Goal: Contribute content

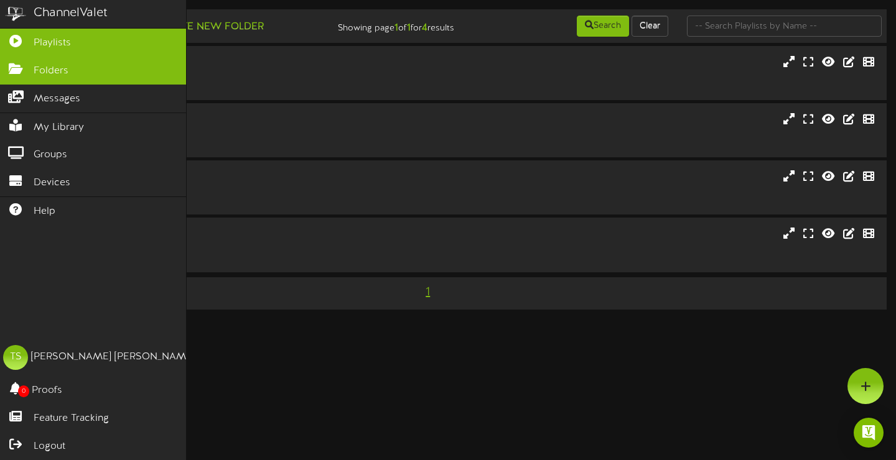
click at [34, 72] on span "Folders" at bounding box center [51, 71] width 35 height 14
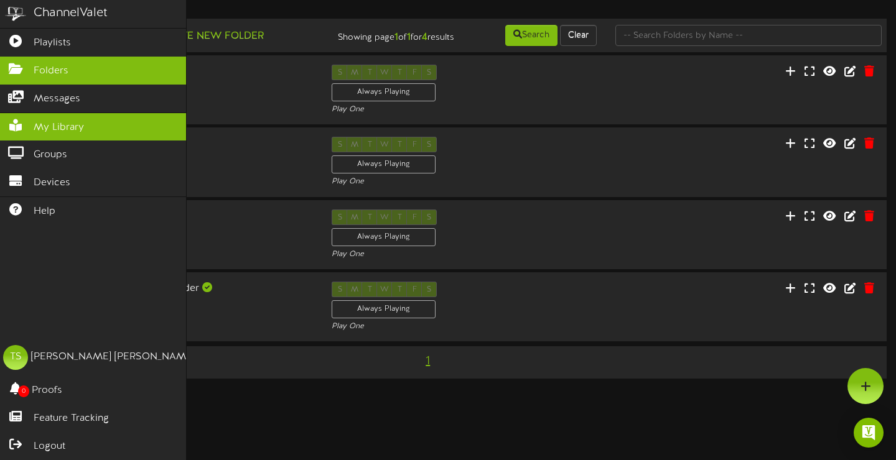
click at [85, 125] on link "My Library" at bounding box center [93, 127] width 186 height 28
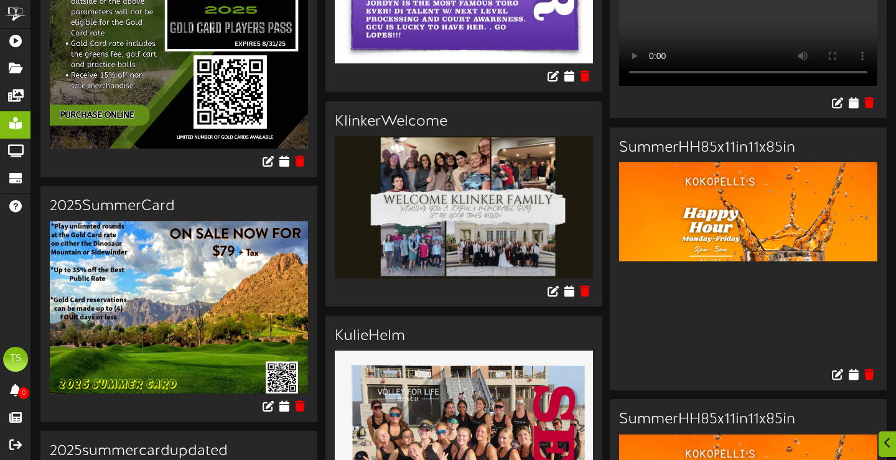
scroll to position [382, 0]
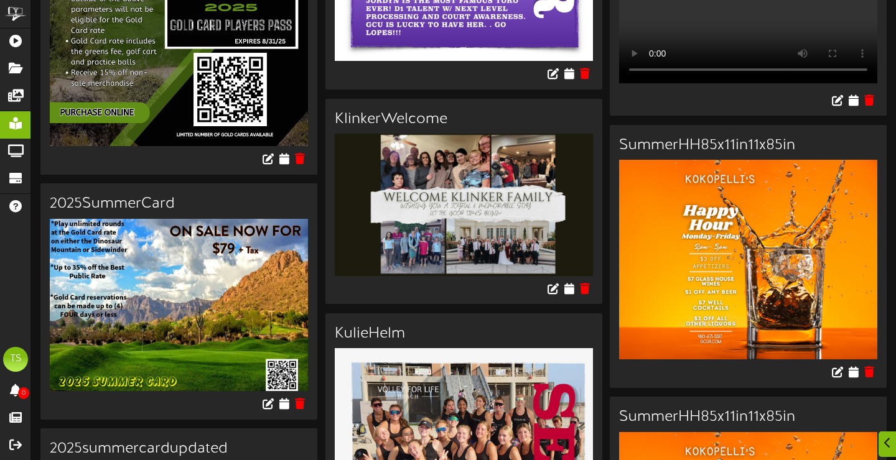
click at [430, 194] on img at bounding box center [464, 205] width 258 height 142
click at [430, 193] on img at bounding box center [464, 205] width 258 height 142
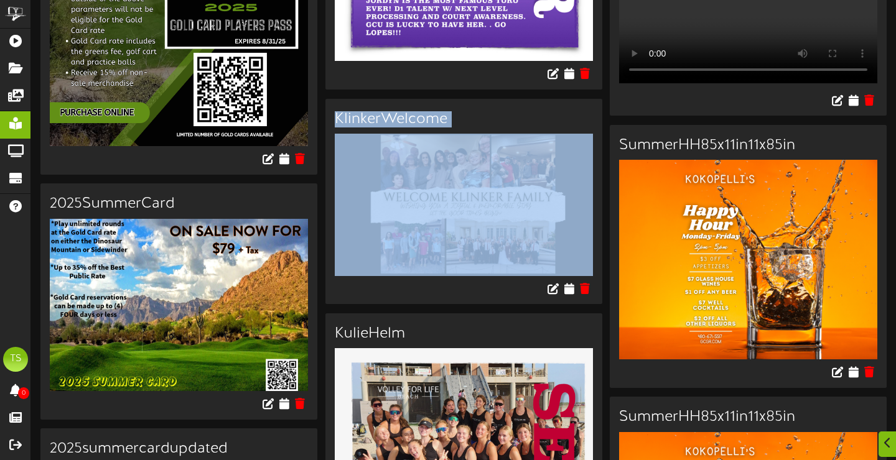
click at [430, 193] on img at bounding box center [464, 205] width 258 height 142
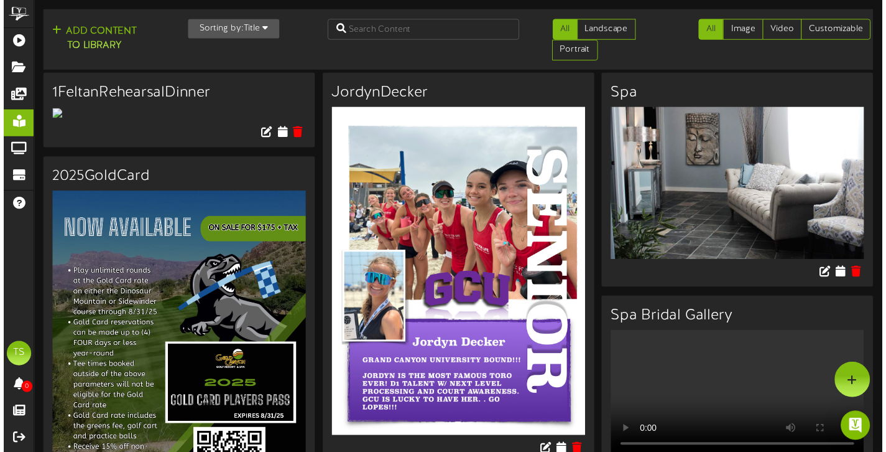
scroll to position [0, 0]
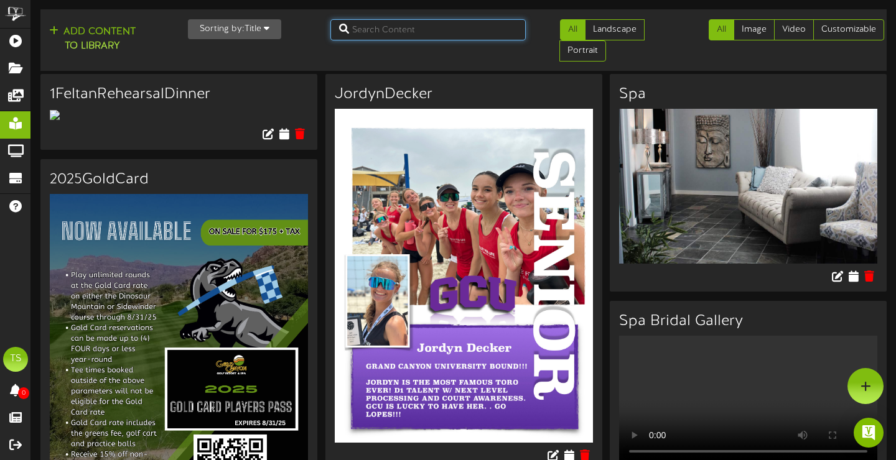
click at [396, 36] on input "text" at bounding box center [427, 29] width 195 height 21
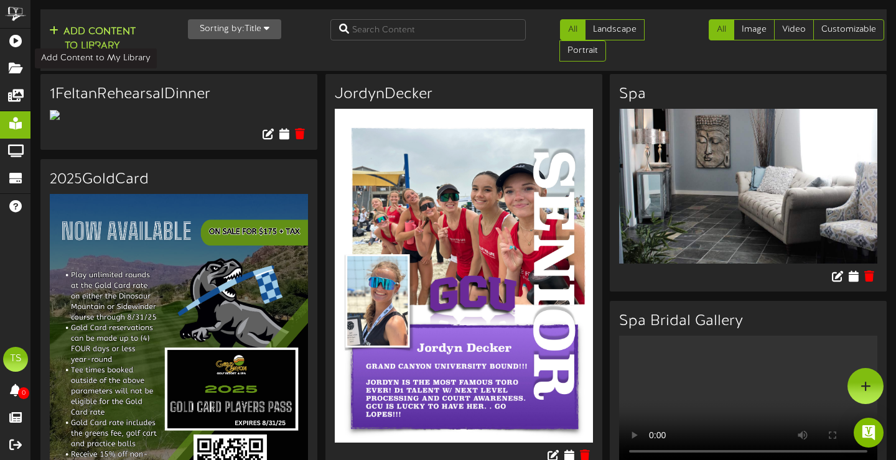
click at [82, 35] on button "Add Content to Library" at bounding box center [92, 39] width 94 height 30
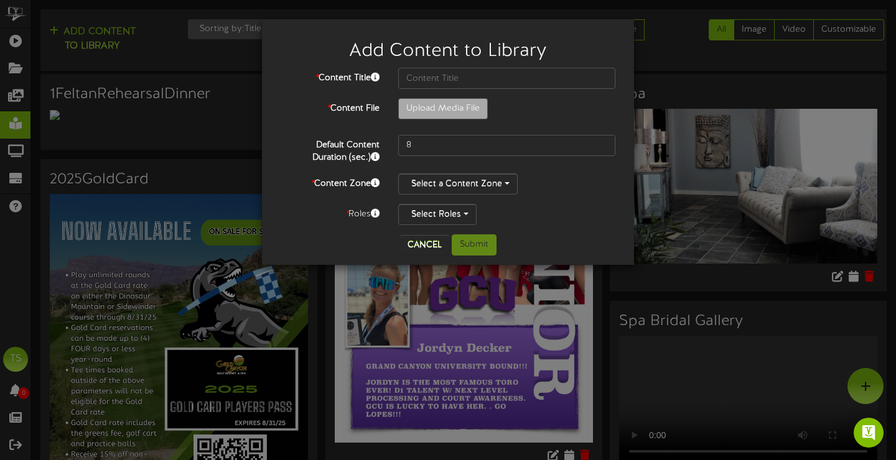
click at [658, 66] on div "Add Content to Library * Content Title * Content File Upload Media File 8 *" at bounding box center [448, 230] width 896 height 460
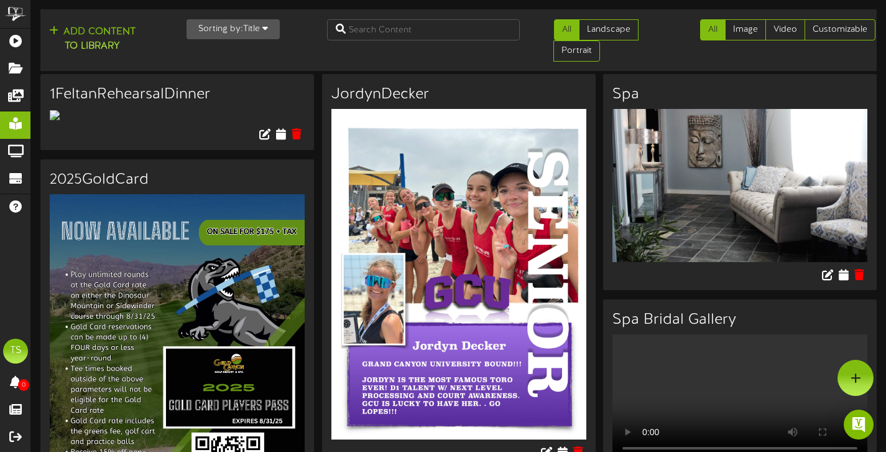
click at [309, 49] on div "Add Content to Library Sorting by: Title Newest Oldest Title All Landscape Port…" at bounding box center [458, 40] width 845 height 52
click at [113, 27] on button "Add Content to Library" at bounding box center [92, 39] width 94 height 30
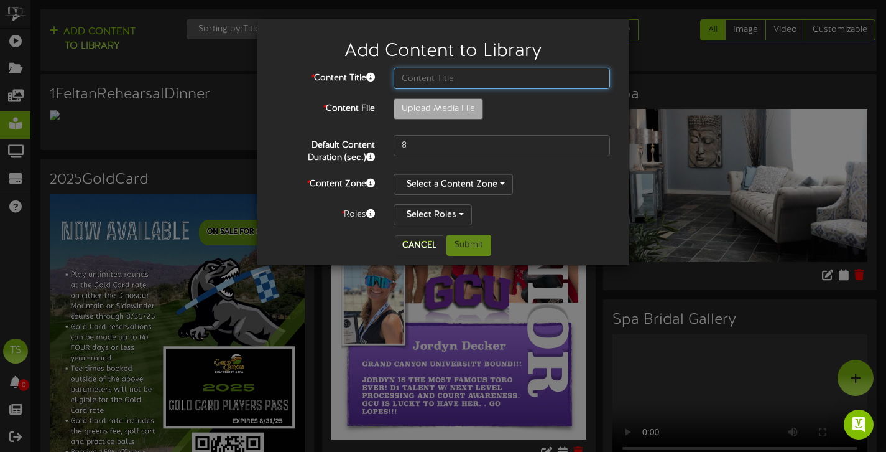
click at [470, 78] on input "text" at bounding box center [502, 78] width 217 height 21
type input "[PERSON_NAME] and [PERSON_NAME]"
drag, startPoint x: 477, startPoint y: 98, endPoint x: 444, endPoint y: 111, distance: 34.7
type input "**********"
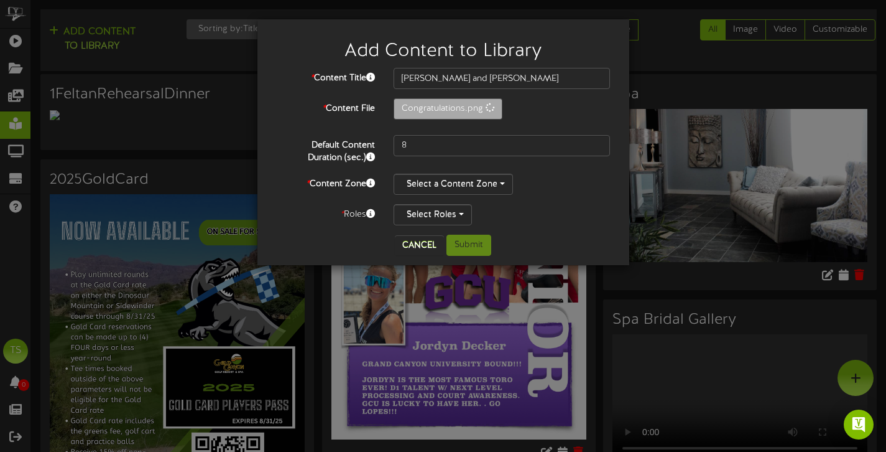
type input "Congratulations"
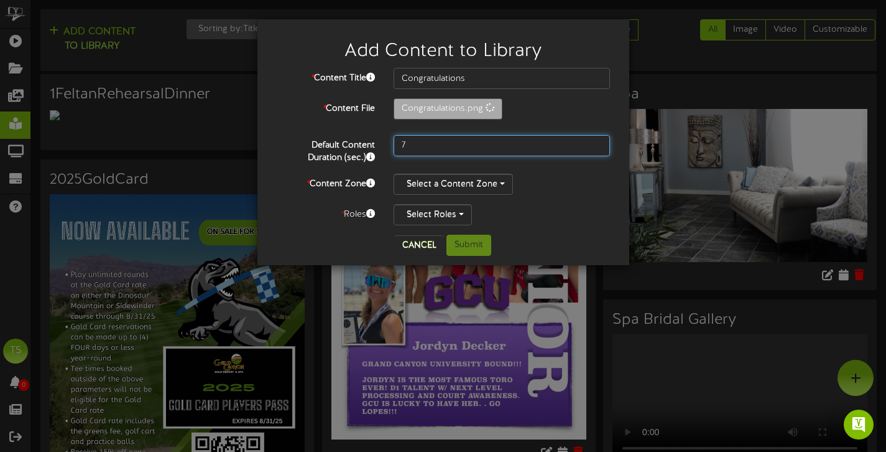
click at [599, 146] on input "7" at bounding box center [502, 145] width 217 height 21
click at [599, 141] on input "8" at bounding box center [502, 145] width 217 height 21
click at [599, 141] on input "9" at bounding box center [502, 145] width 217 height 21
type input "10"
click at [599, 141] on input "10" at bounding box center [502, 145] width 217 height 21
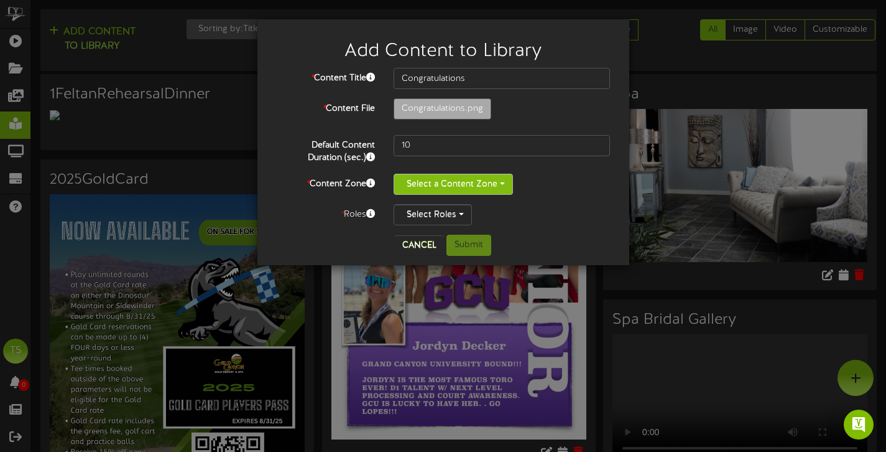
click at [473, 182] on button "Select a Content Zone" at bounding box center [453, 184] width 119 height 21
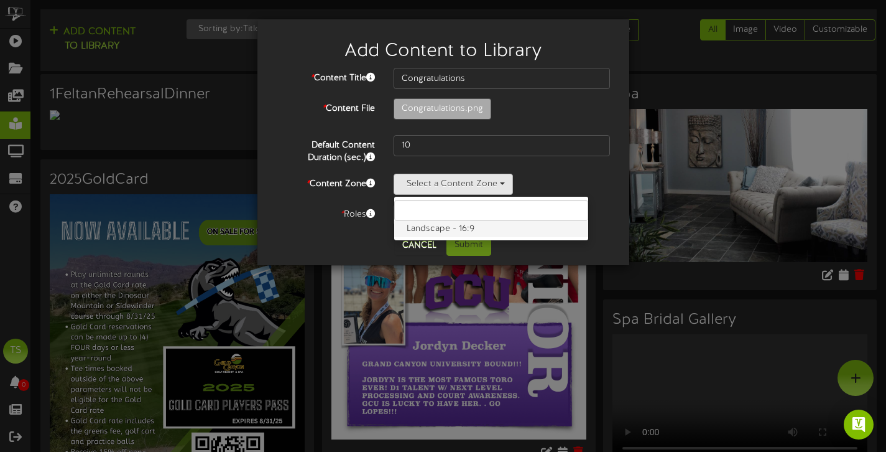
click at [454, 226] on label "Landscape - 16:9" at bounding box center [491, 229] width 194 height 16
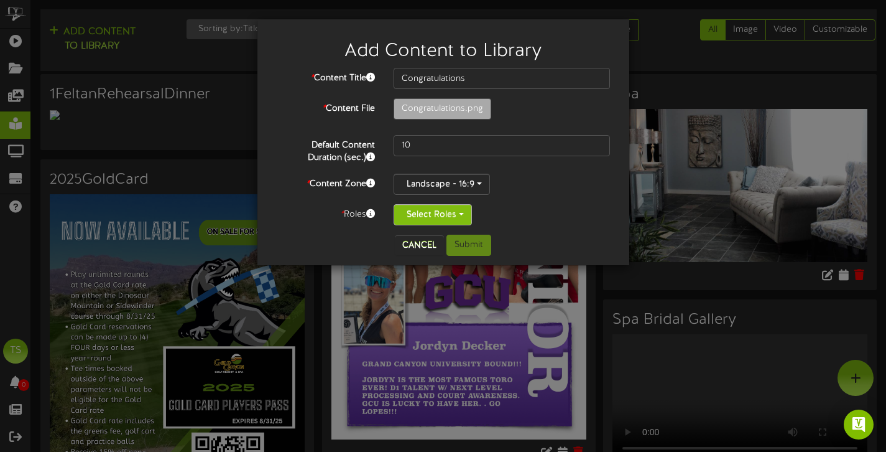
click at [448, 213] on button "Select Roles" at bounding box center [433, 214] width 78 height 21
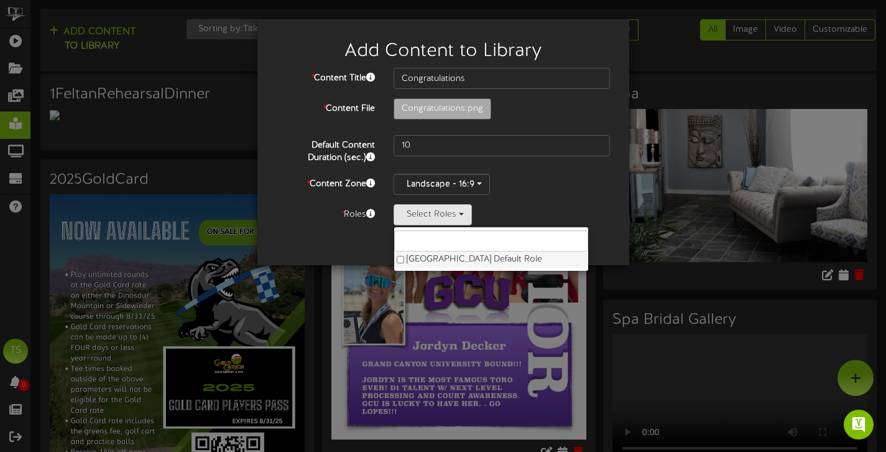
click at [407, 256] on label "[GEOGRAPHIC_DATA] Default Role" at bounding box center [491, 259] width 194 height 16
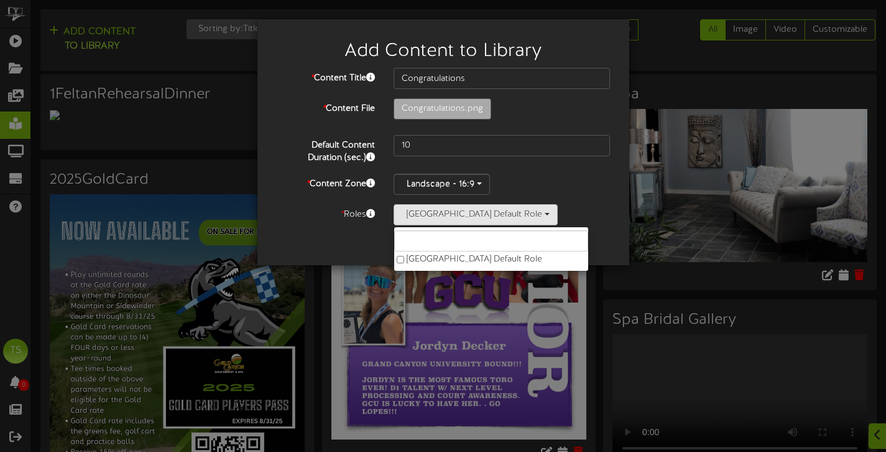
scroll to position [19, 0]
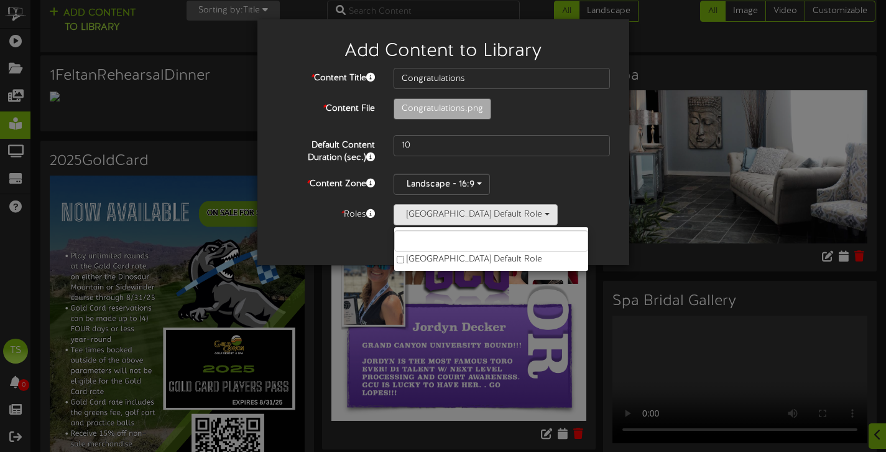
click at [345, 200] on div "* Content Title Congratulations * Content File Congratulations.png 10 *" at bounding box center [443, 146] width 335 height 157
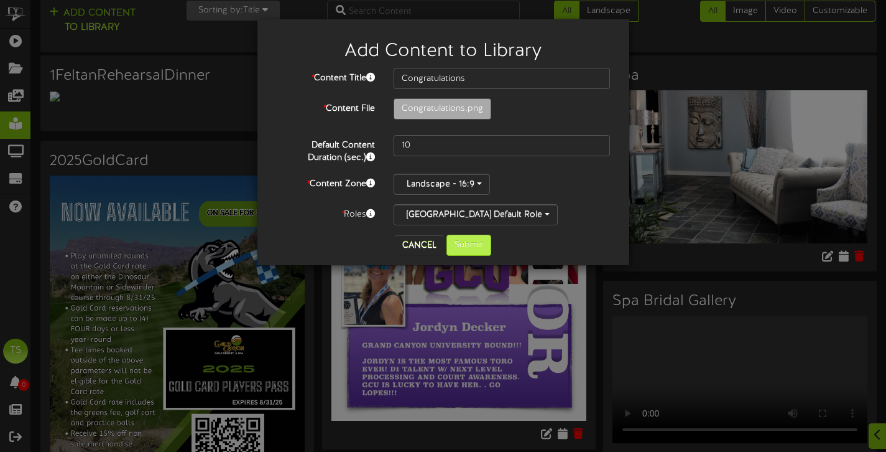
click at [467, 244] on button "Submit" at bounding box center [469, 245] width 45 height 21
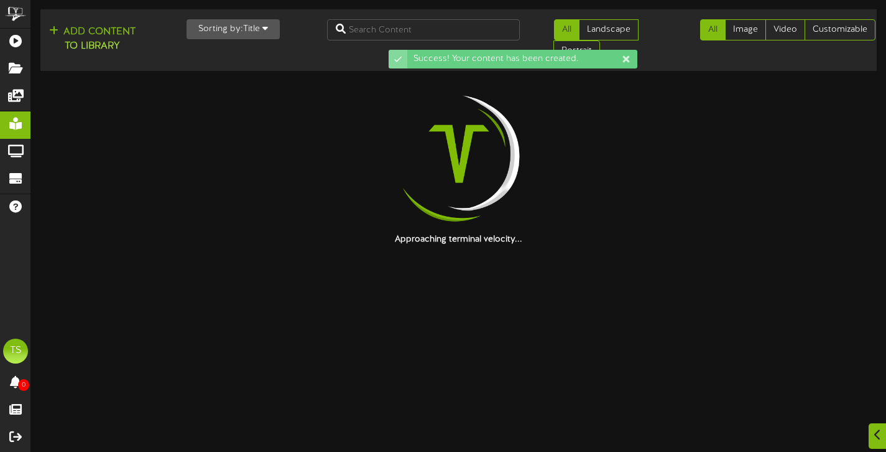
scroll to position [0, 0]
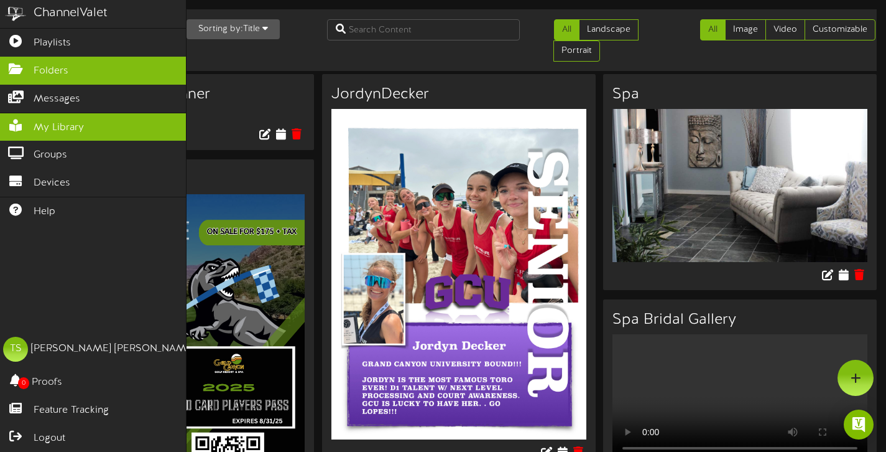
click at [58, 61] on link "Folders" at bounding box center [93, 71] width 186 height 28
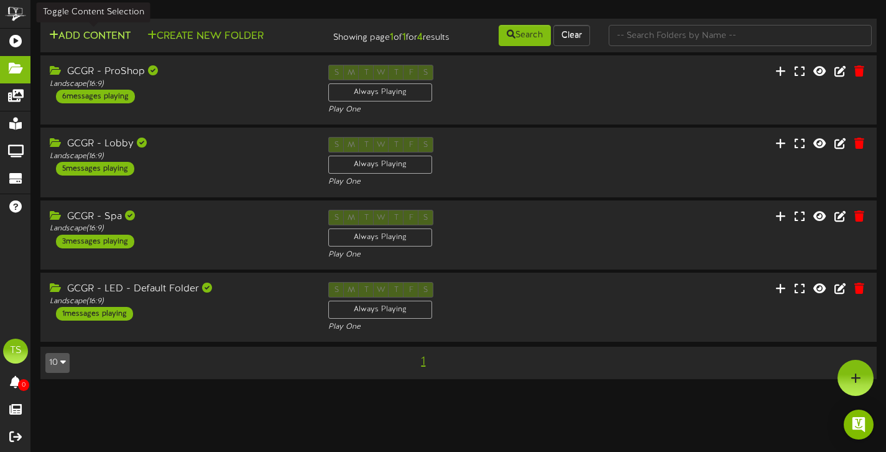
click at [111, 33] on button "Add Content" at bounding box center [89, 37] width 89 height 16
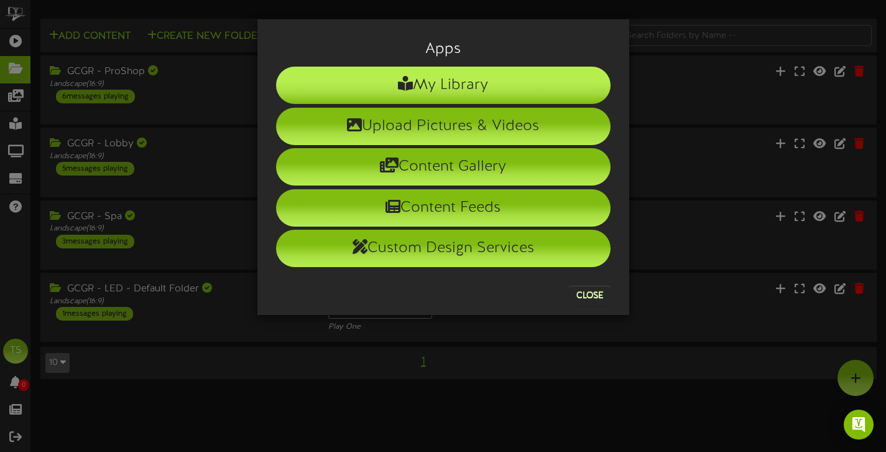
click at [460, 86] on li "My Library" at bounding box center [443, 85] width 335 height 37
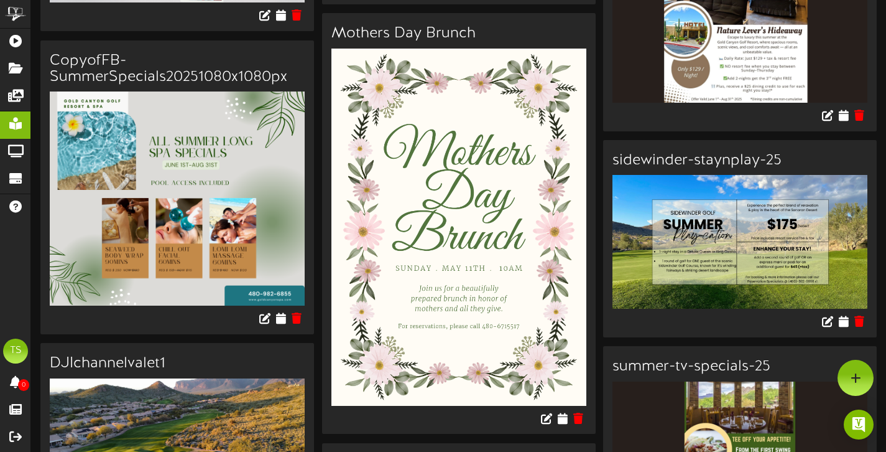
scroll to position [2146, 0]
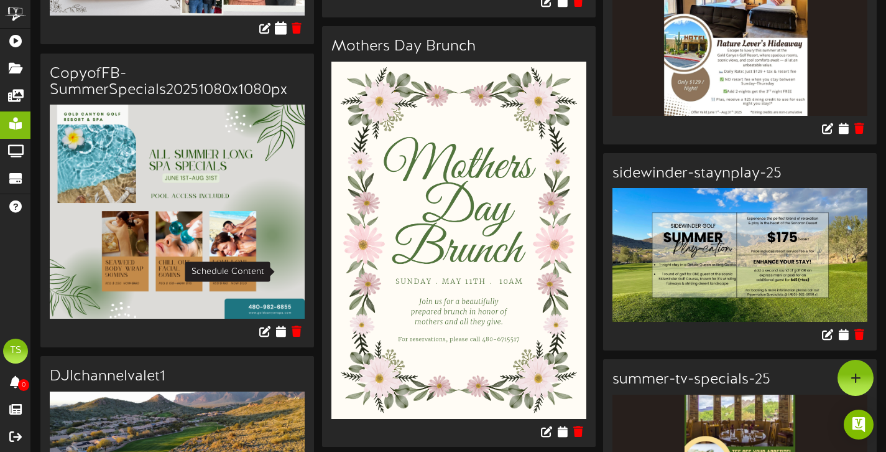
click at [281, 35] on icon at bounding box center [281, 28] width 12 height 14
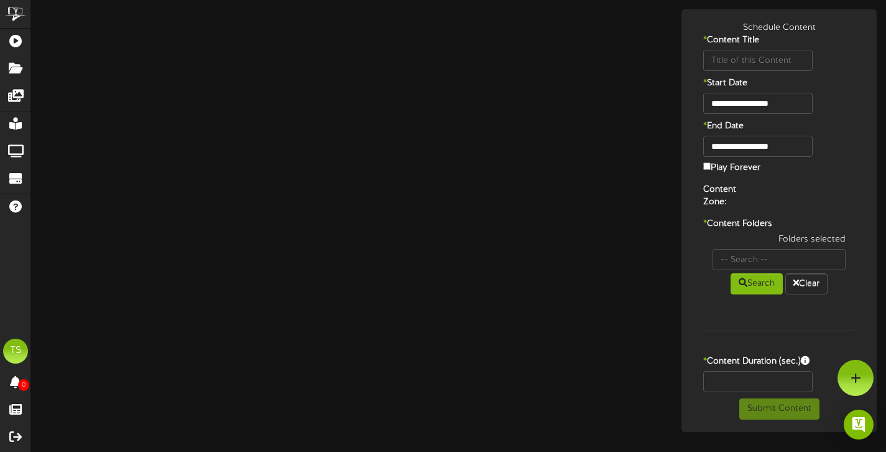
type input "Congratulations"
type input "8"
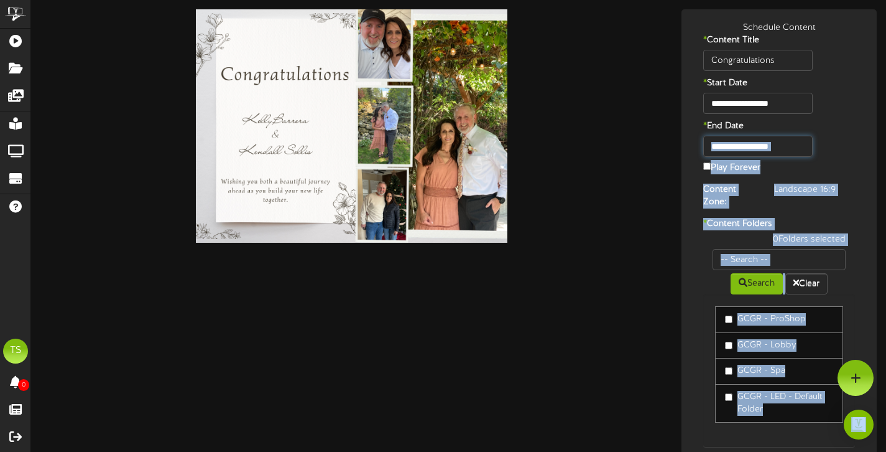
click at [784, 146] on input "**********" at bounding box center [758, 146] width 109 height 21
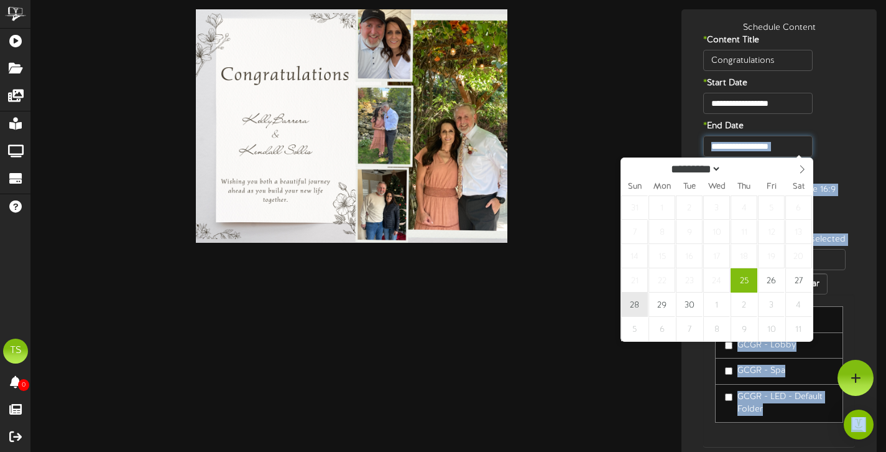
type input "**********"
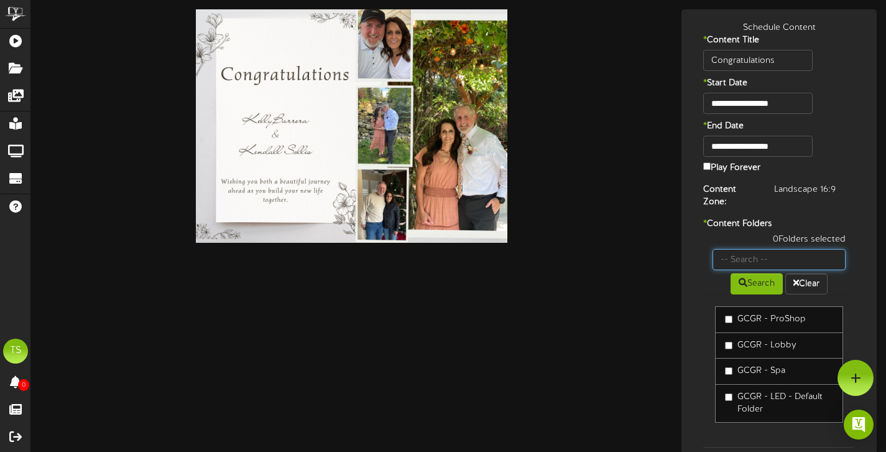
click at [727, 259] on input "text" at bounding box center [779, 259] width 133 height 21
click at [697, 234] on div "0 Folders selected Search Clear GCGR - ProShop GCGR - Lobby" at bounding box center [779, 346] width 170 height 226
click at [725, 319] on link "GCGR - ProShop" at bounding box center [779, 319] width 128 height 27
click at [729, 348] on label "GCGR - Lobby" at bounding box center [761, 345] width 72 height 12
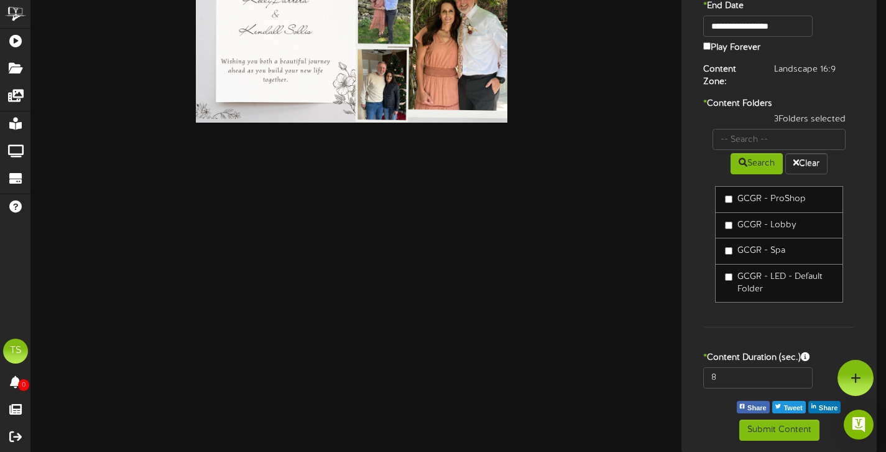
scroll to position [119, 0]
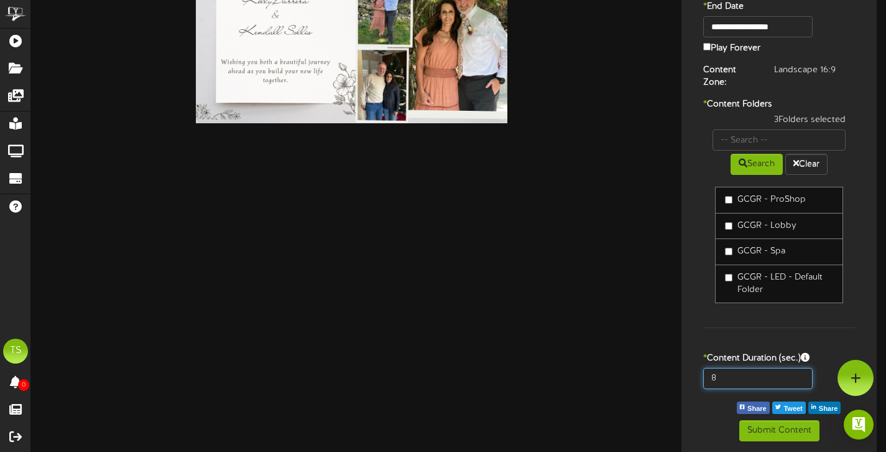
click at [734, 382] on input "8" at bounding box center [758, 378] width 109 height 21
type input "10"
click at [783, 426] on button "Submit Content" at bounding box center [780, 430] width 80 height 21
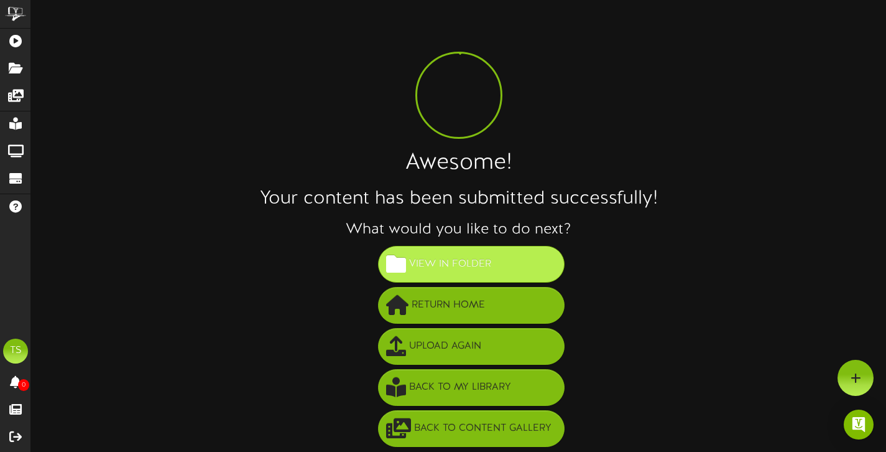
click at [445, 266] on span "View in Folder" at bounding box center [450, 264] width 88 height 21
